Goal: Information Seeking & Learning: Learn about a topic

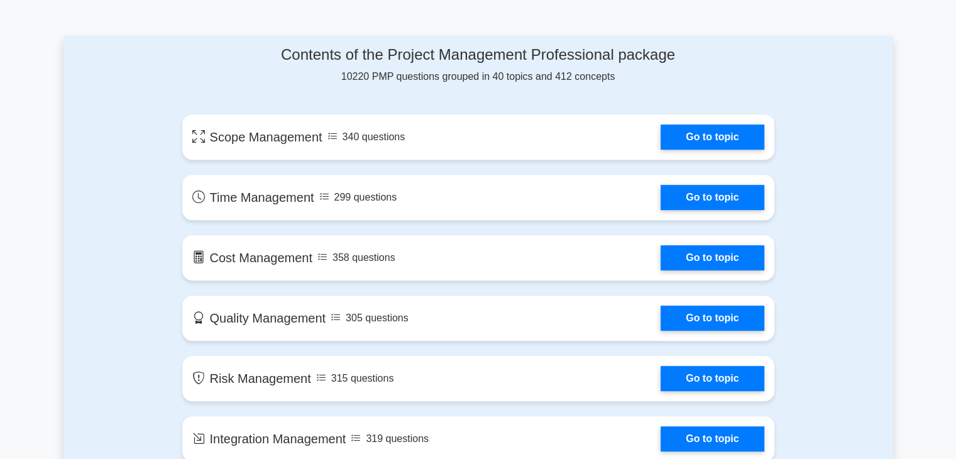
scroll to position [628, 0]
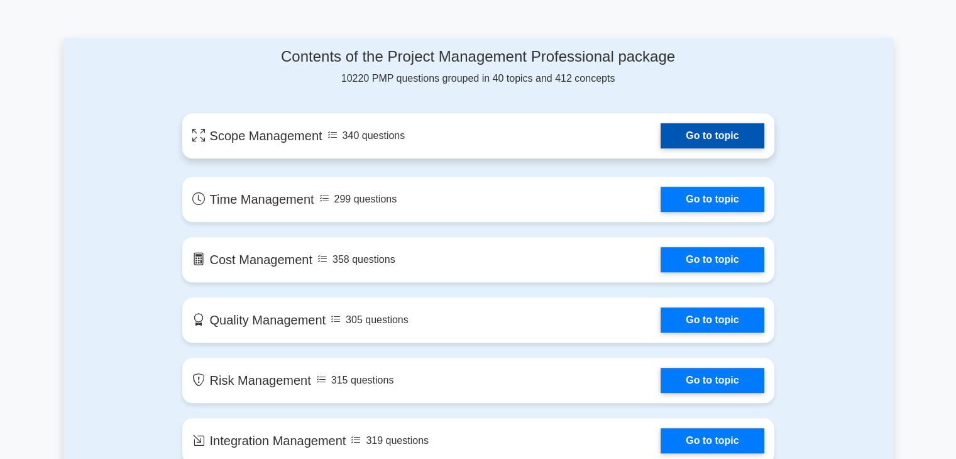
click at [676, 129] on link "Go to topic" at bounding box center [712, 135] width 103 height 25
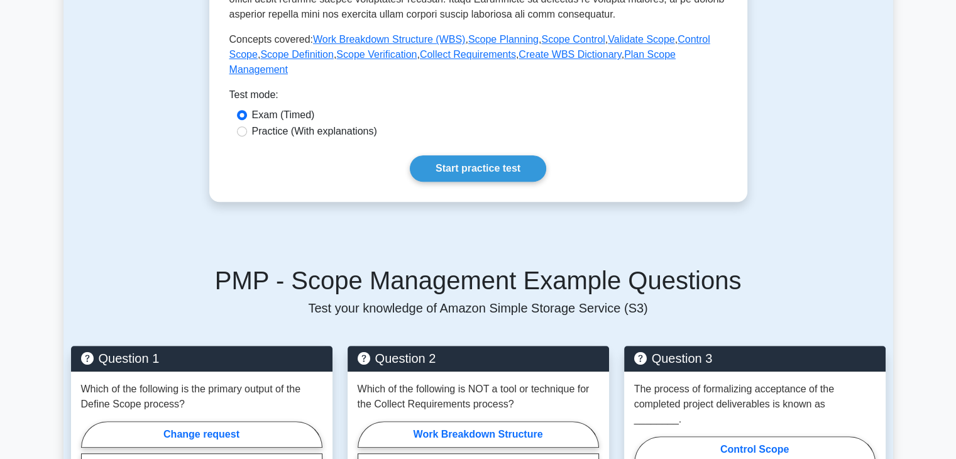
scroll to position [503, 0]
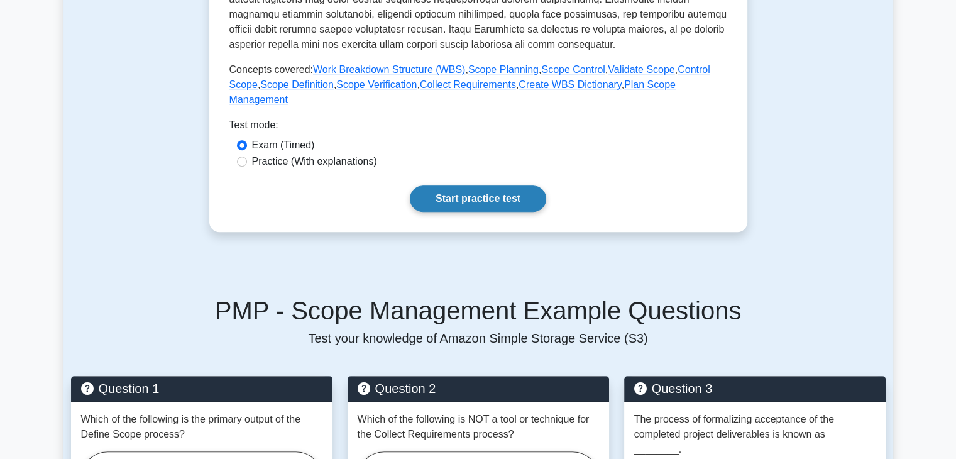
click at [504, 185] on link "Start practice test" at bounding box center [478, 198] width 136 height 26
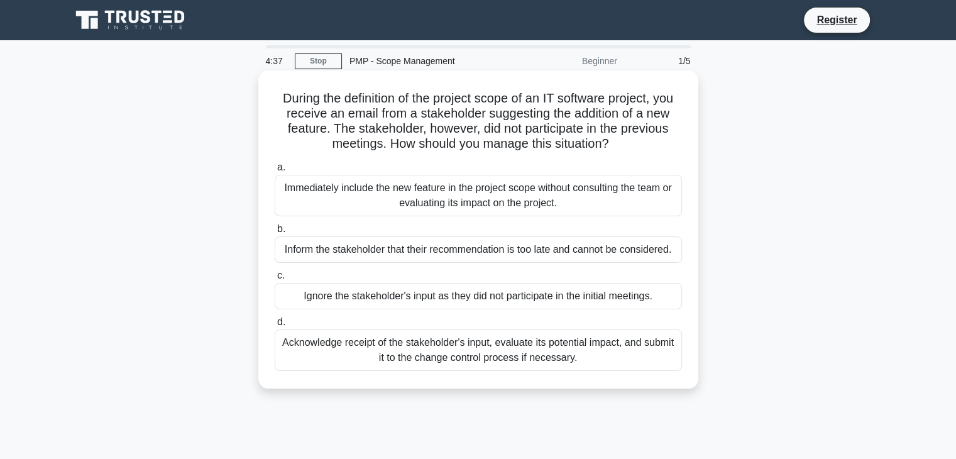
click at [515, 349] on div "Acknowledge receipt of the stakeholder's input, evaluate its potential impact, …" at bounding box center [478, 349] width 407 height 41
click at [275, 326] on input "d. Acknowledge receipt of the stakeholder's input, evaluate its potential impac…" at bounding box center [275, 322] width 0 height 8
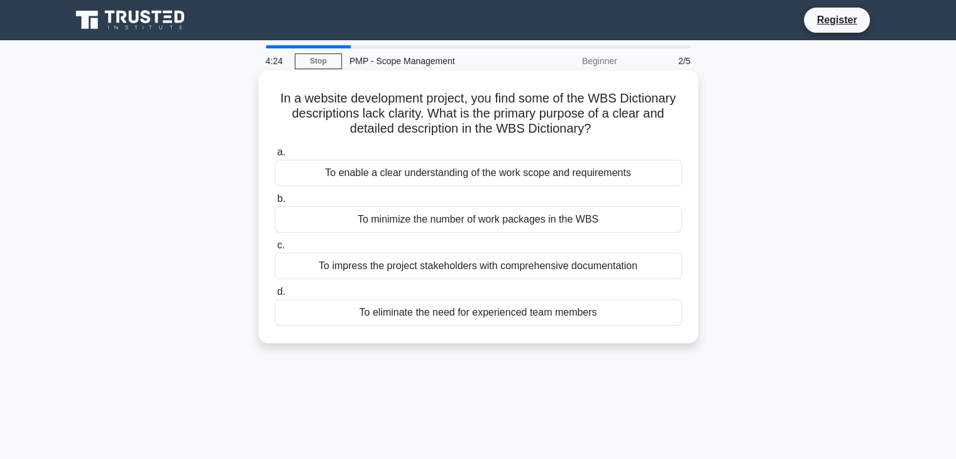
click at [540, 173] on div "To enable a clear understanding of the work scope and requirements" at bounding box center [478, 173] width 407 height 26
click at [275, 156] on input "a. To enable a clear understanding of the work scope and requirements" at bounding box center [275, 152] width 0 height 8
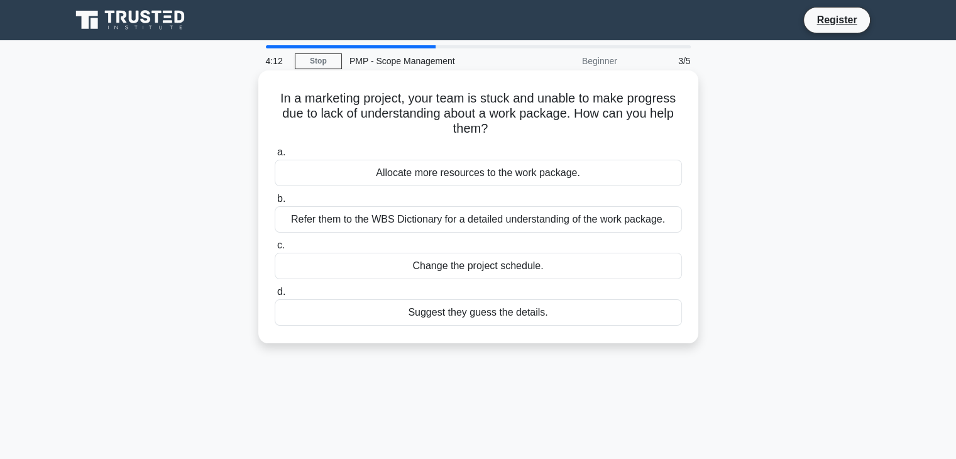
click at [559, 173] on div "Allocate more resources to the work package." at bounding box center [478, 173] width 407 height 26
click at [275, 156] on input "a. Allocate more resources to the work package." at bounding box center [275, 152] width 0 height 8
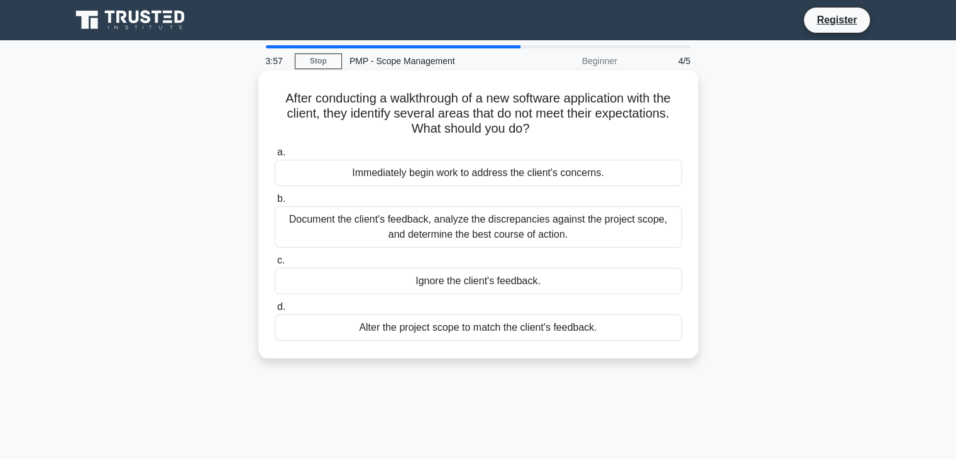
click at [538, 220] on div "Document the client's feedback, analyze the discrepancies against the project s…" at bounding box center [478, 226] width 407 height 41
click at [275, 203] on input "b. Document the client's feedback, analyze the discrepancies against the projec…" at bounding box center [275, 199] width 0 height 8
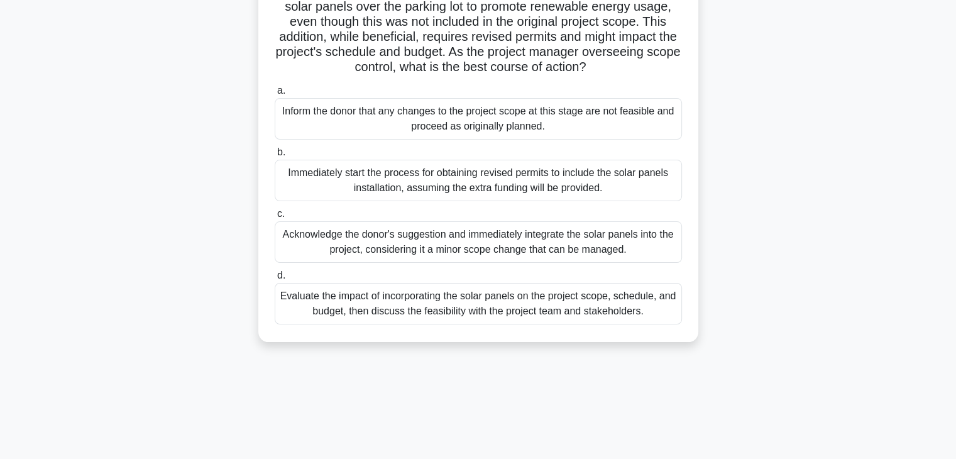
scroll to position [126, 0]
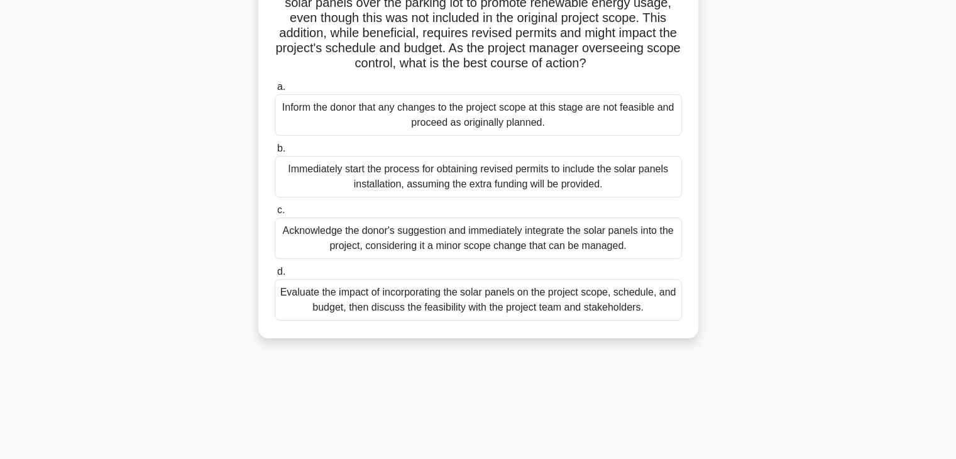
click at [517, 316] on div "Evaluate the impact of incorporating the solar panels on the project scope, sch…" at bounding box center [478, 299] width 407 height 41
click at [275, 276] on input "d. Evaluate the impact of incorporating the solar panels on the project scope, …" at bounding box center [275, 272] width 0 height 8
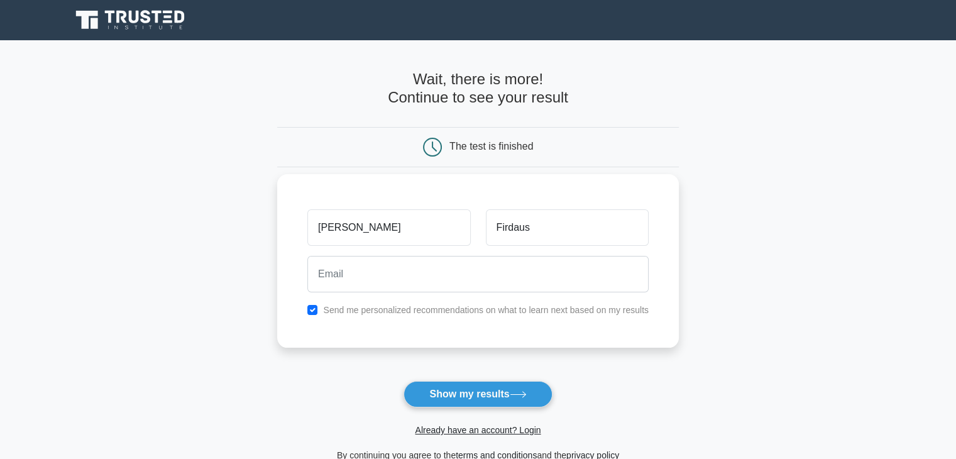
type input "Firdaus"
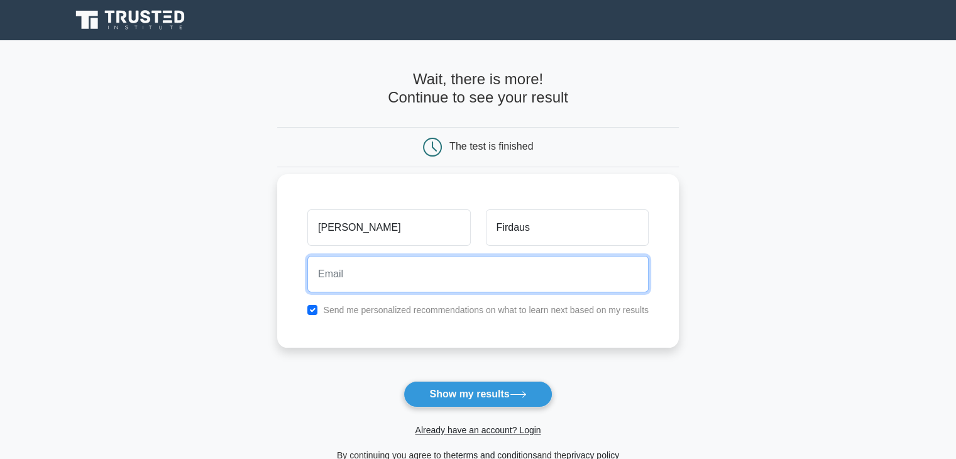
click at [500, 270] on input "email" at bounding box center [477, 274] width 341 height 36
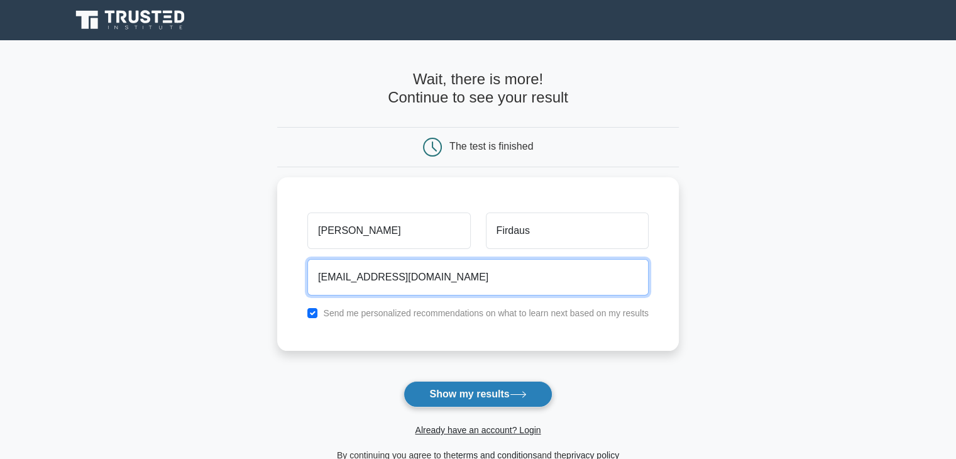
type input "[EMAIL_ADDRESS][DOMAIN_NAME]"
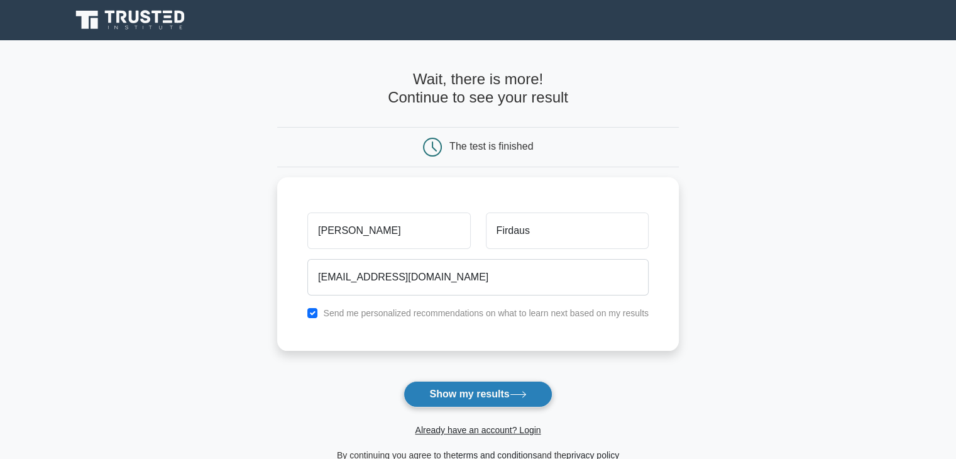
click at [447, 393] on button "Show my results" at bounding box center [477, 394] width 148 height 26
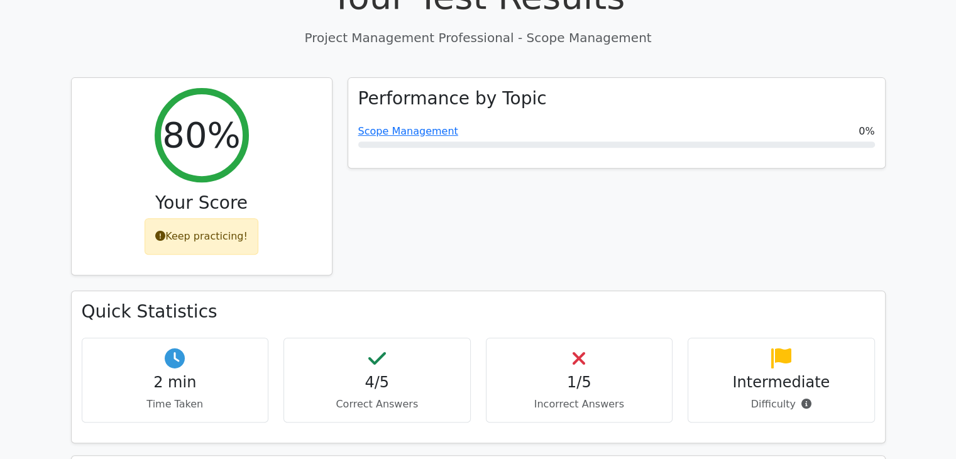
scroll to position [369, 0]
